Goal: Task Accomplishment & Management: Complete application form

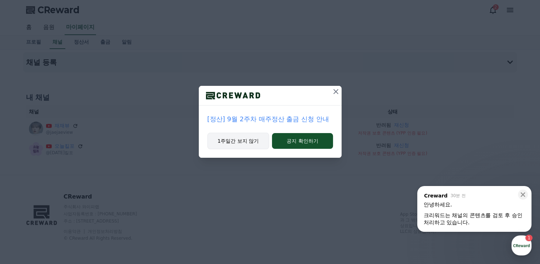
click at [252, 136] on button "1주일간 보지 않기" at bounding box center [238, 140] width 62 height 16
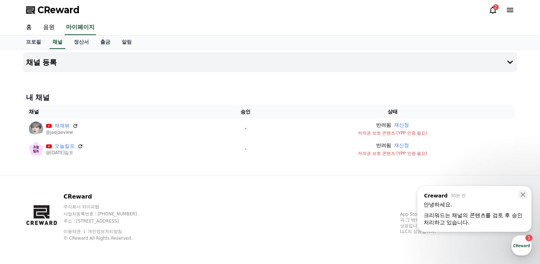
click at [451, 222] on div "크리워드는 채널의 콘텐츠를 검토 후 승인 처리하고 있습니다. ​" at bounding box center [474, 218] width 101 height 14
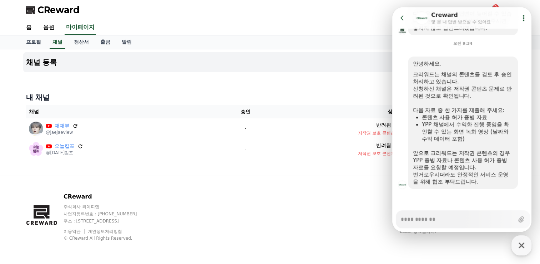
scroll to position [306, 0]
type textarea "*"
drag, startPoint x: 421, startPoint y: 125, endPoint x: 457, endPoint y: 127, distance: 36.5
click at [457, 127] on ul "콘텐츠 사용 허가 증빙 자료 YPP 채널에서 수익화 진행 중임을 확인할 수 있는 화면 녹화 영상 (날짜와 수익 데이터 포함)" at bounding box center [463, 127] width 100 height 29
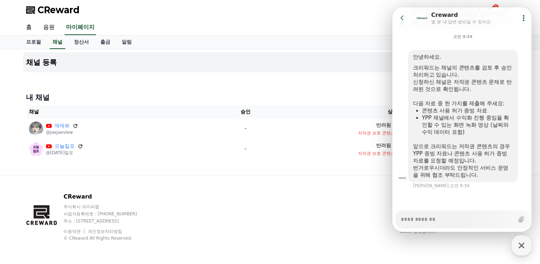
drag, startPoint x: 457, startPoint y: 127, endPoint x: 481, endPoint y: 134, distance: 24.4
click at [481, 134] on div "YPP 채널에서 수익화 진행 중임을 확인할 수 있는 화면 녹화 영상 (날짜와 수익 데이터 포함)" at bounding box center [467, 124] width 91 height 21
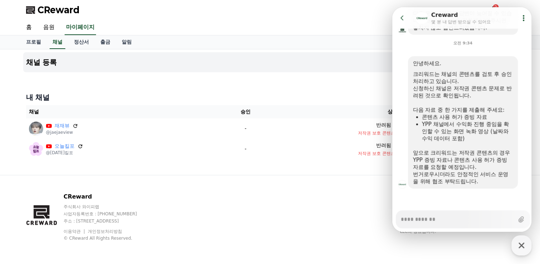
click at [484, 137] on div "YPP 채널에서 수익화 진행 중임을 확인할 수 있는 화면 녹화 영상 (날짜와 수익 데이터 포함)" at bounding box center [467, 130] width 91 height 21
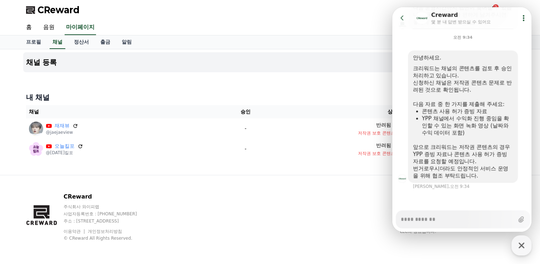
scroll to position [312, 0]
click at [297, 185] on div "CReward 주식회사 와이피랩 사업자등록번호 : [PHONE_NUMBER] 주소 : [STREET_ADDRESS] 이용약관 개인정보처리방침 …" at bounding box center [270, 219] width 500 height 89
click at [273, 172] on div "채널 등록 내 채널 채널 승인 상태 재재뷰 @jaejaeview - 반려됨 재신청 저작권 보호 콘텐츠 (YPP 인증 필요) [DATE]킬포 @…" at bounding box center [270, 111] width 500 height 125
click at [400, 15] on icon at bounding box center [402, 17] width 7 height 7
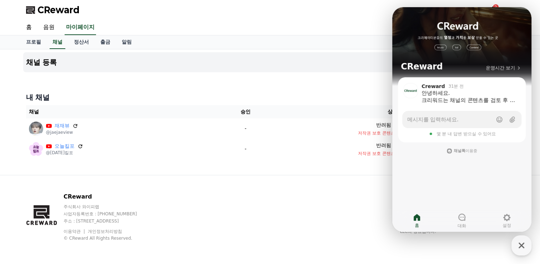
click at [352, 77] on div at bounding box center [270, 75] width 494 height 6
click at [534, 23] on div "홈 음원 마이페이지" at bounding box center [270, 27] width 540 height 15
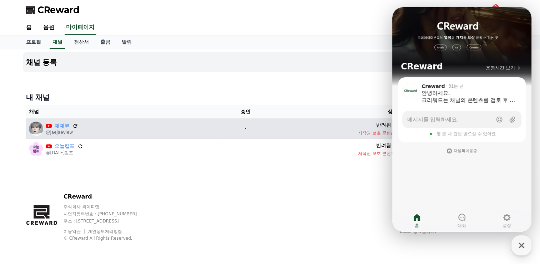
click at [363, 120] on td "반려됨 재신청 저작권 보호 콘텐츠 (YPP 인증 필요)" at bounding box center [392, 128] width 243 height 20
